Goal: Check status

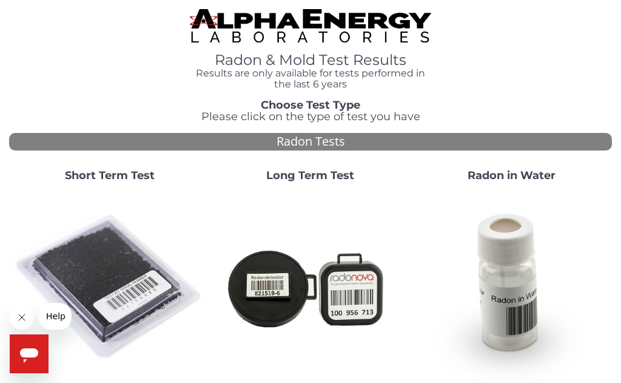
click at [122, 261] on img at bounding box center [109, 287] width 191 height 191
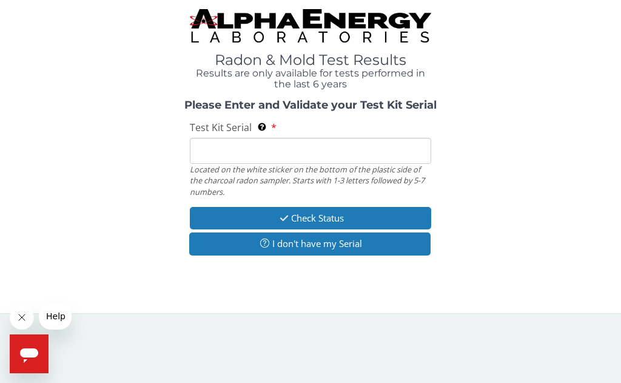
click at [245, 146] on input "Test Kit Serial Located on the white sticker on the bottom of the plastic side …" at bounding box center [310, 151] width 241 height 26
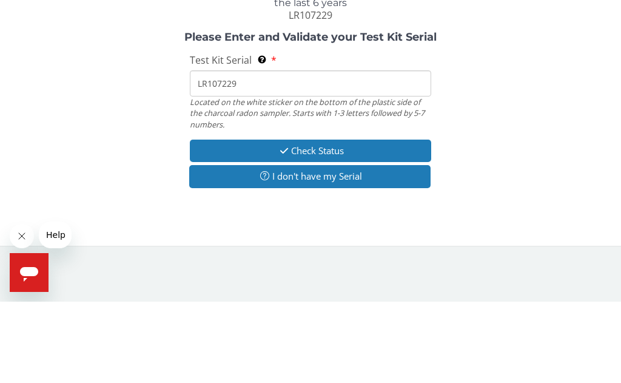
type input "LR107229"
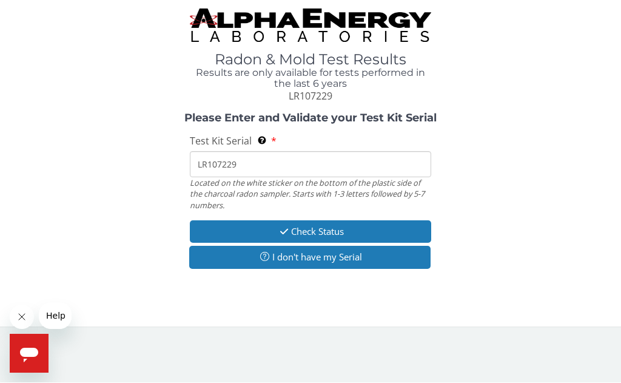
click at [346, 229] on button "Check Status" at bounding box center [310, 232] width 241 height 22
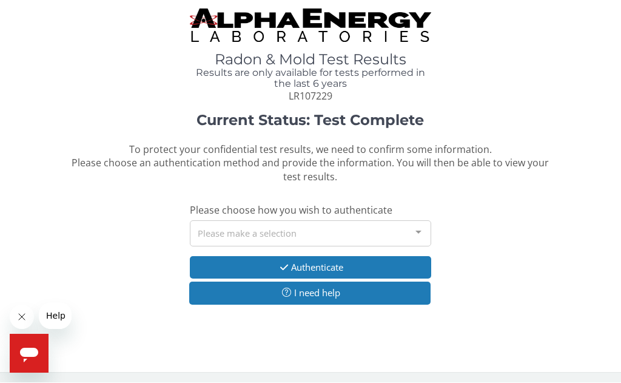
click at [420, 231] on div at bounding box center [418, 232] width 24 height 23
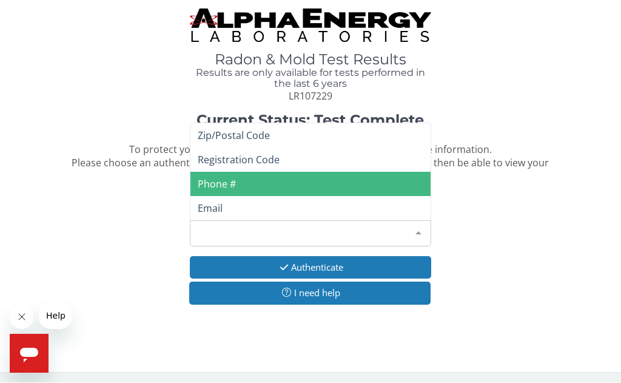
click at [221, 185] on span "Phone #" at bounding box center [217, 184] width 38 height 13
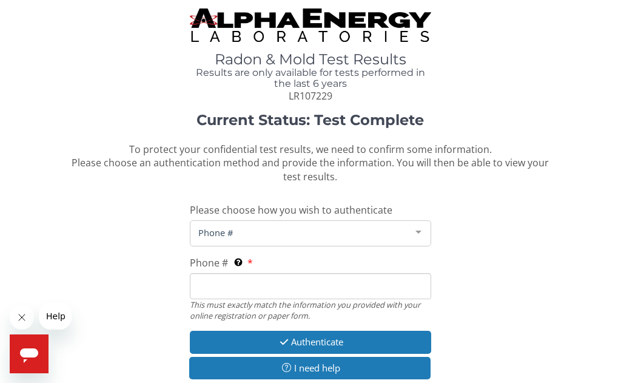
click at [247, 281] on input "Phone # This must exactly match the information you provided with your online r…" at bounding box center [310, 286] width 241 height 26
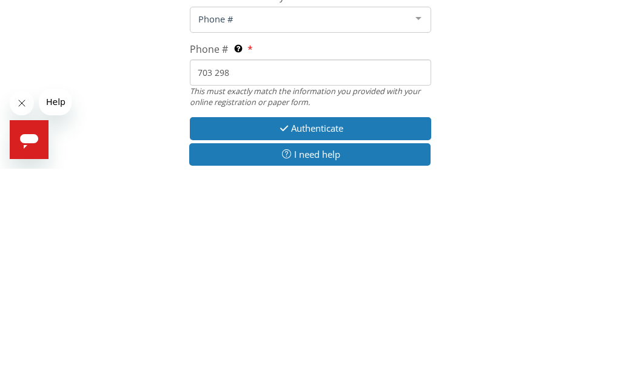
scroll to position [71, 0]
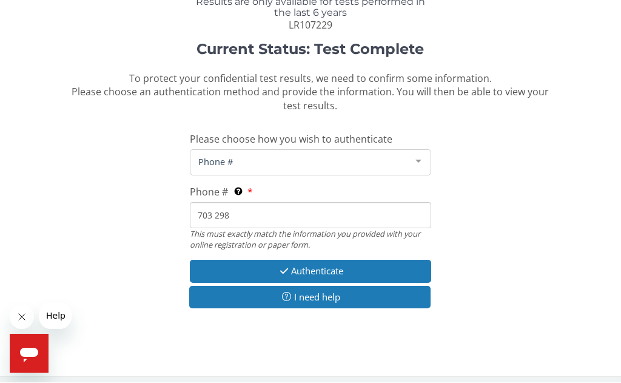
click at [263, 209] on input "703 298" at bounding box center [310, 216] width 241 height 26
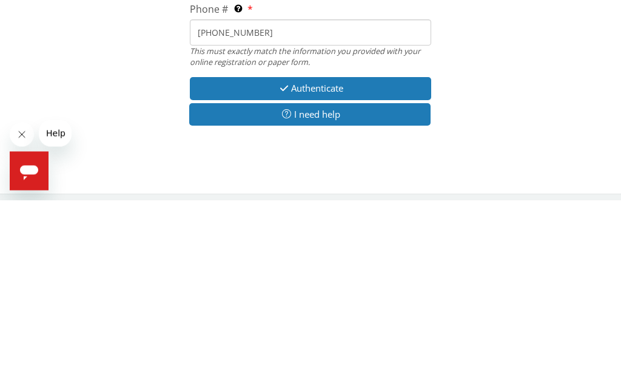
type input "[PHONE_NUMBER]"
click at [363, 260] on button "Authenticate" at bounding box center [310, 271] width 241 height 22
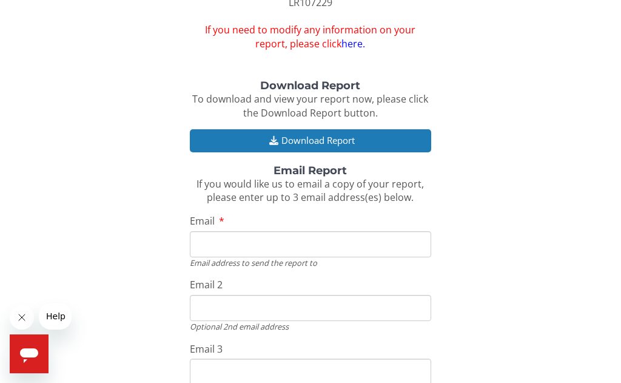
scroll to position [98, 0]
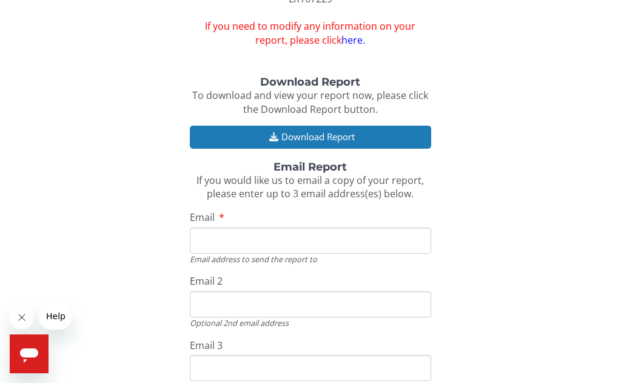
click at [254, 231] on input "Email" at bounding box center [310, 241] width 241 height 26
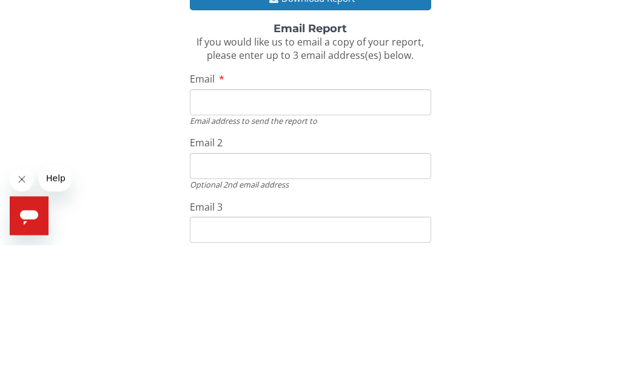
type input "A"
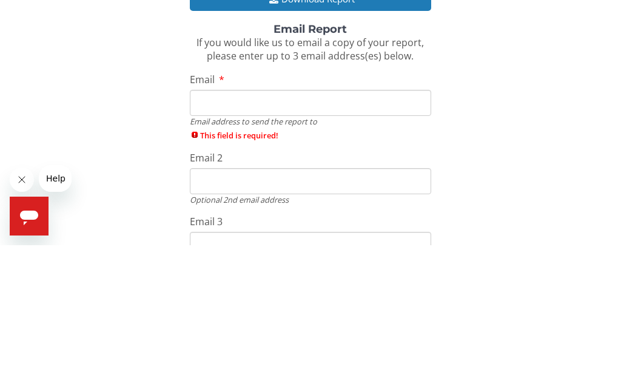
type input "@"
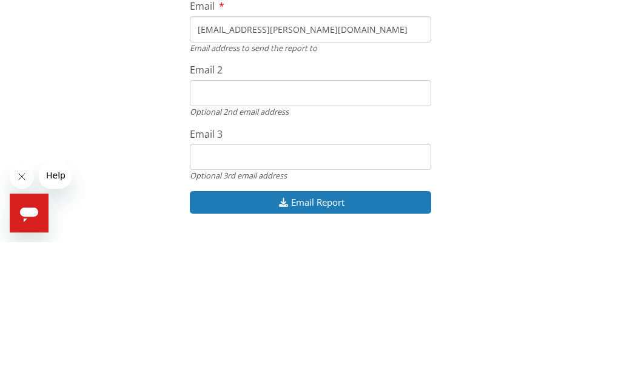
scroll to position [191, 0]
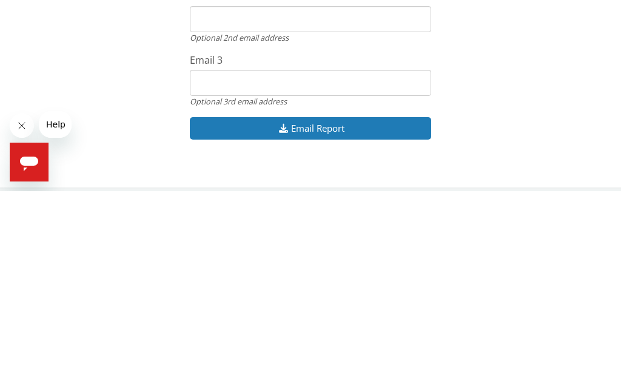
type input "[EMAIL_ADDRESS][PERSON_NAME][DOMAIN_NAME]"
click at [378, 309] on button "Email Report" at bounding box center [310, 320] width 241 height 22
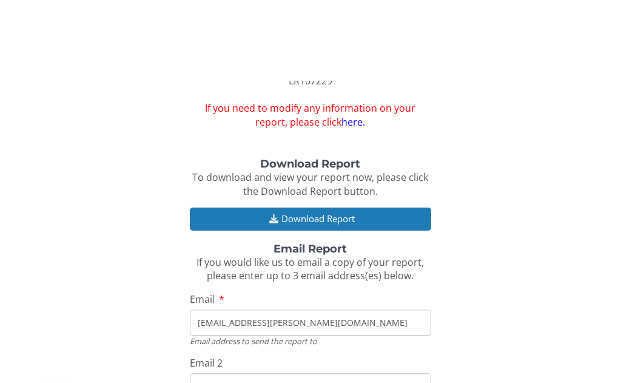
scroll to position [0, 0]
